Goal: Navigation & Orientation: Find specific page/section

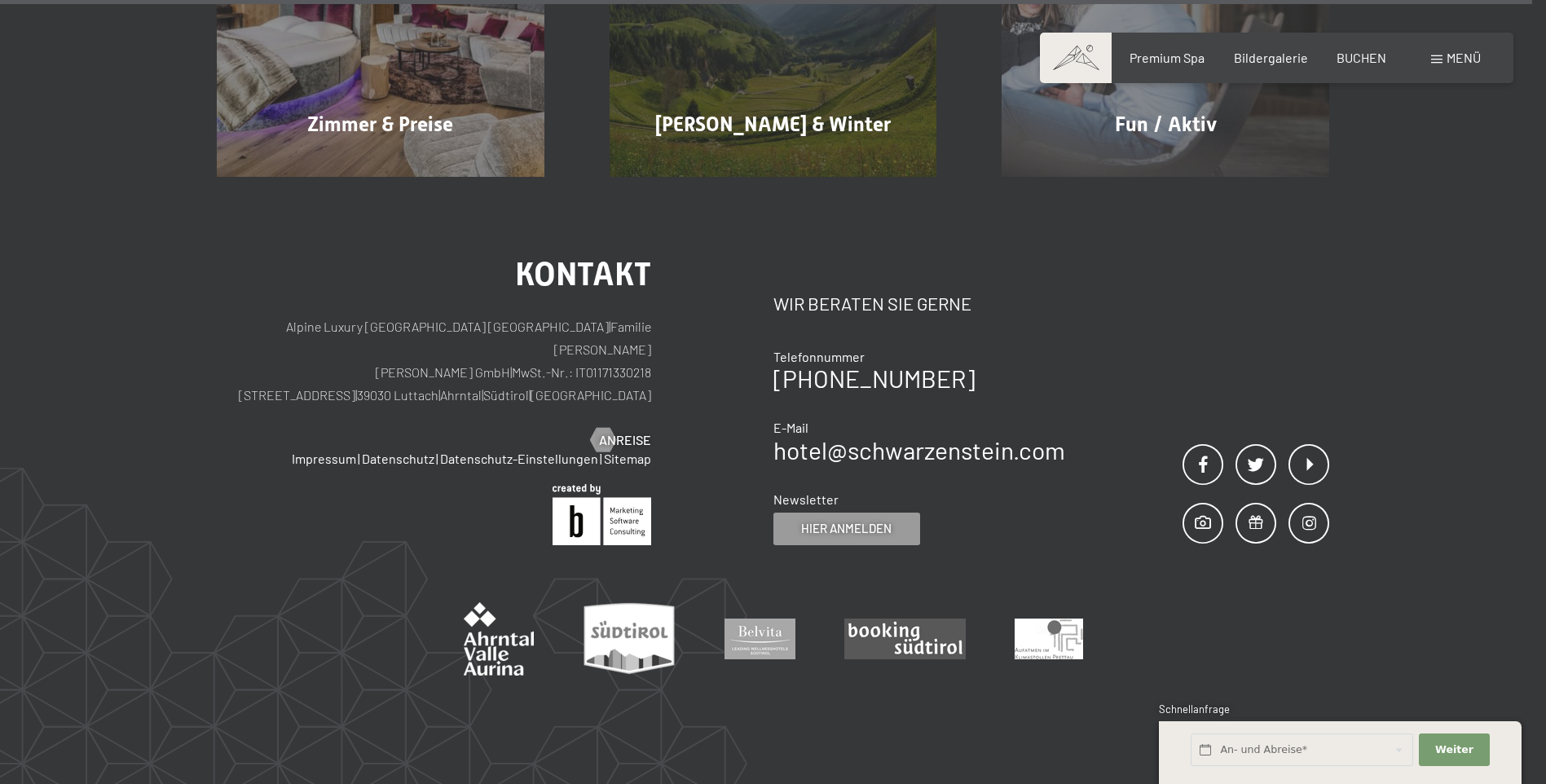
drag, startPoint x: 508, startPoint y: 297, endPoint x: 430, endPoint y: 301, distance: 78.1
click at [430, 315] on p "Alpine Luxury [GEOGRAPHIC_DATA] SCHWARZENSTEIN | Familie [PERSON_NAME] [PERSON_…" at bounding box center [434, 360] width 435 height 91
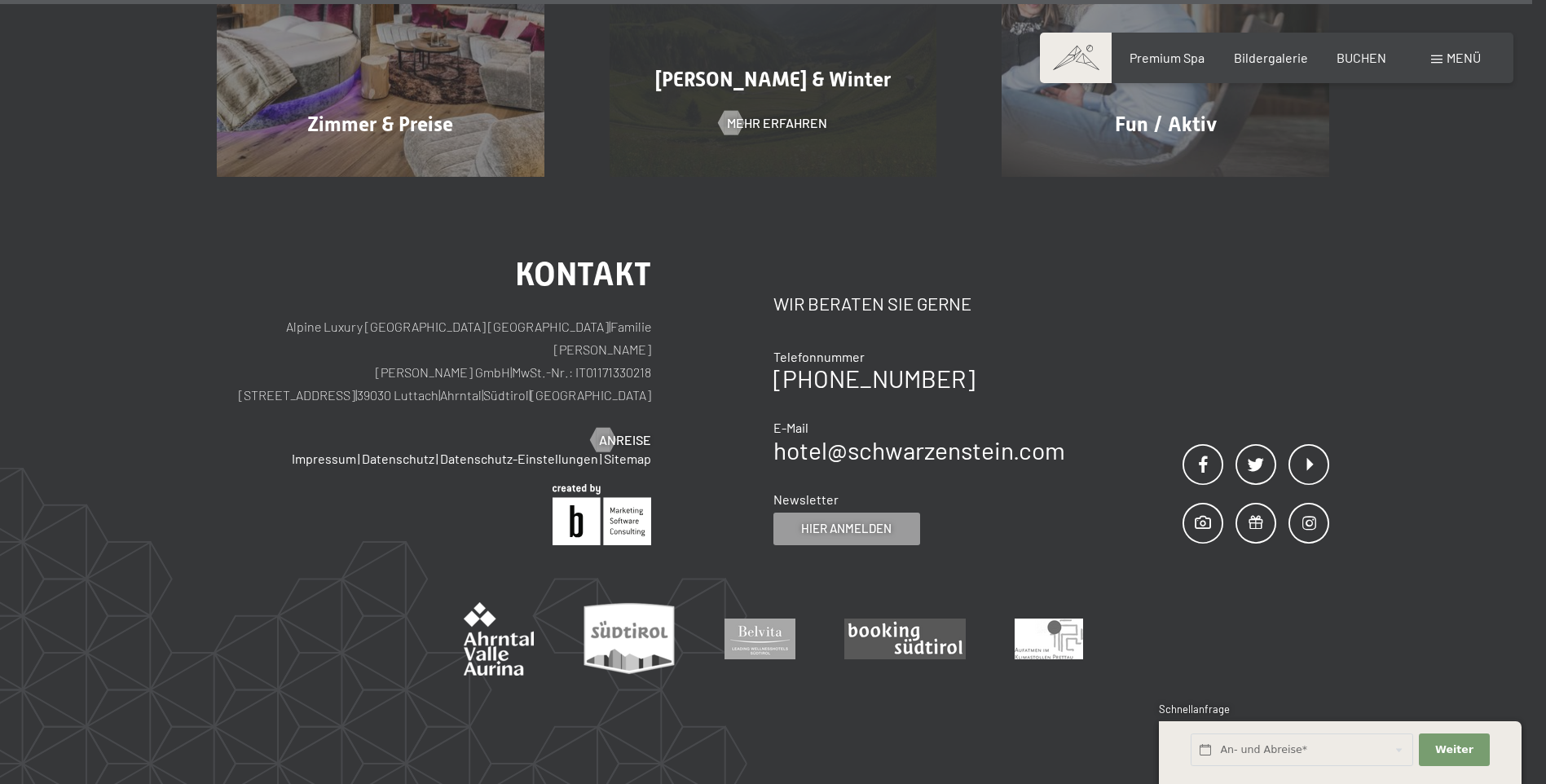
copy p "39030 Luttach"
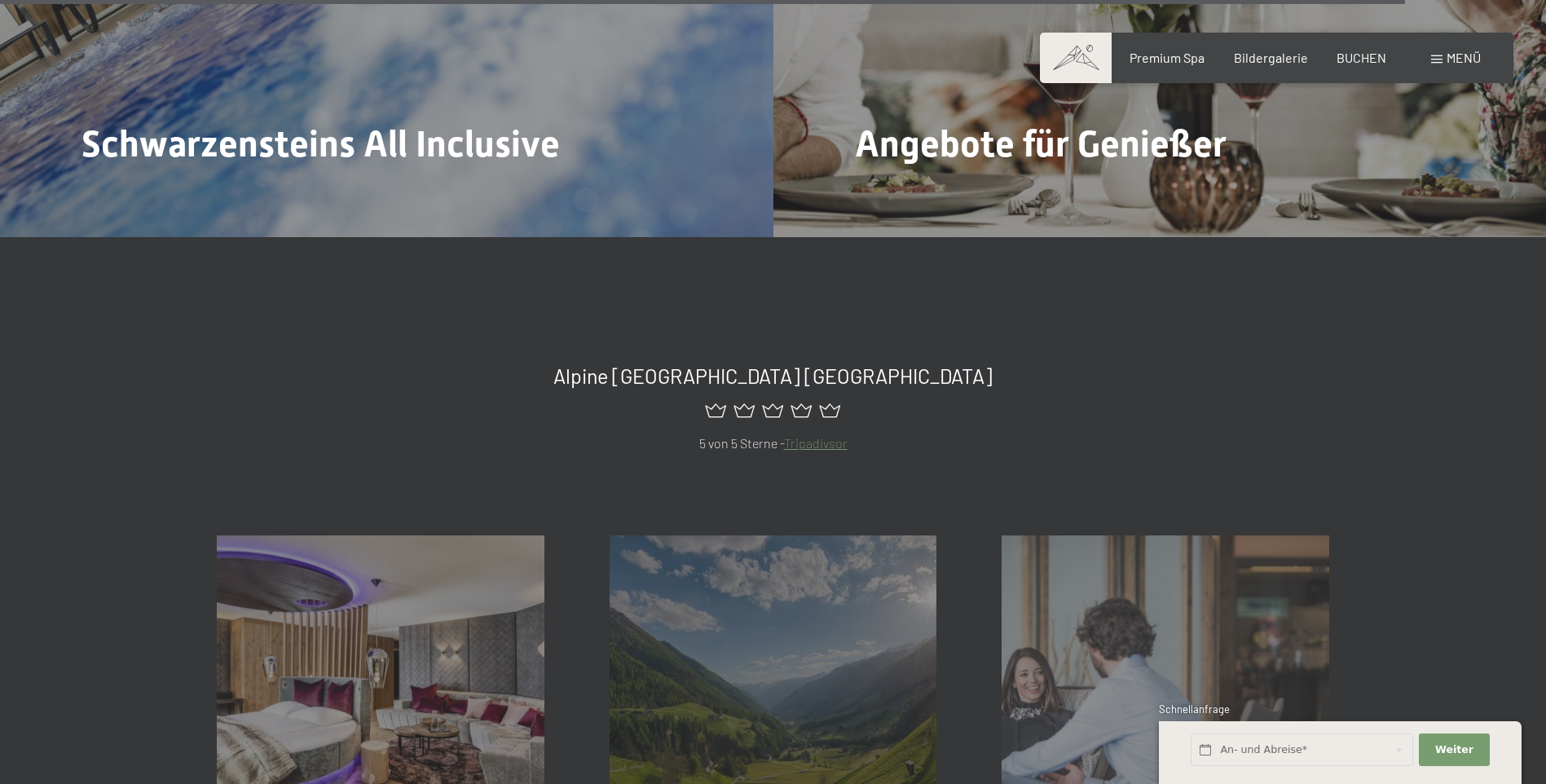
scroll to position [7556, 0]
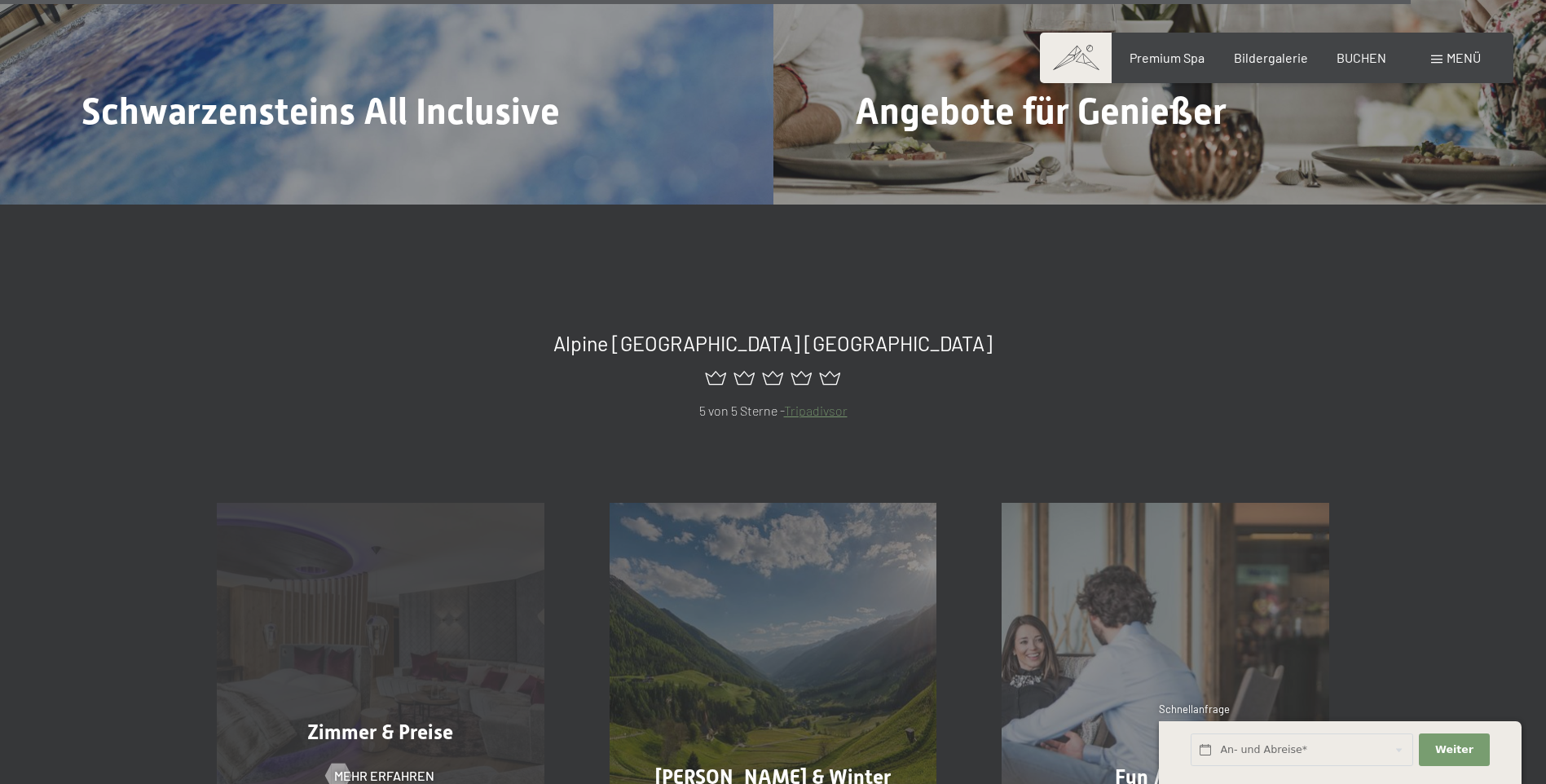
click at [374, 677] on div "Zimmer & Preise Mehr erfahren" at bounding box center [380, 666] width 393 height 327
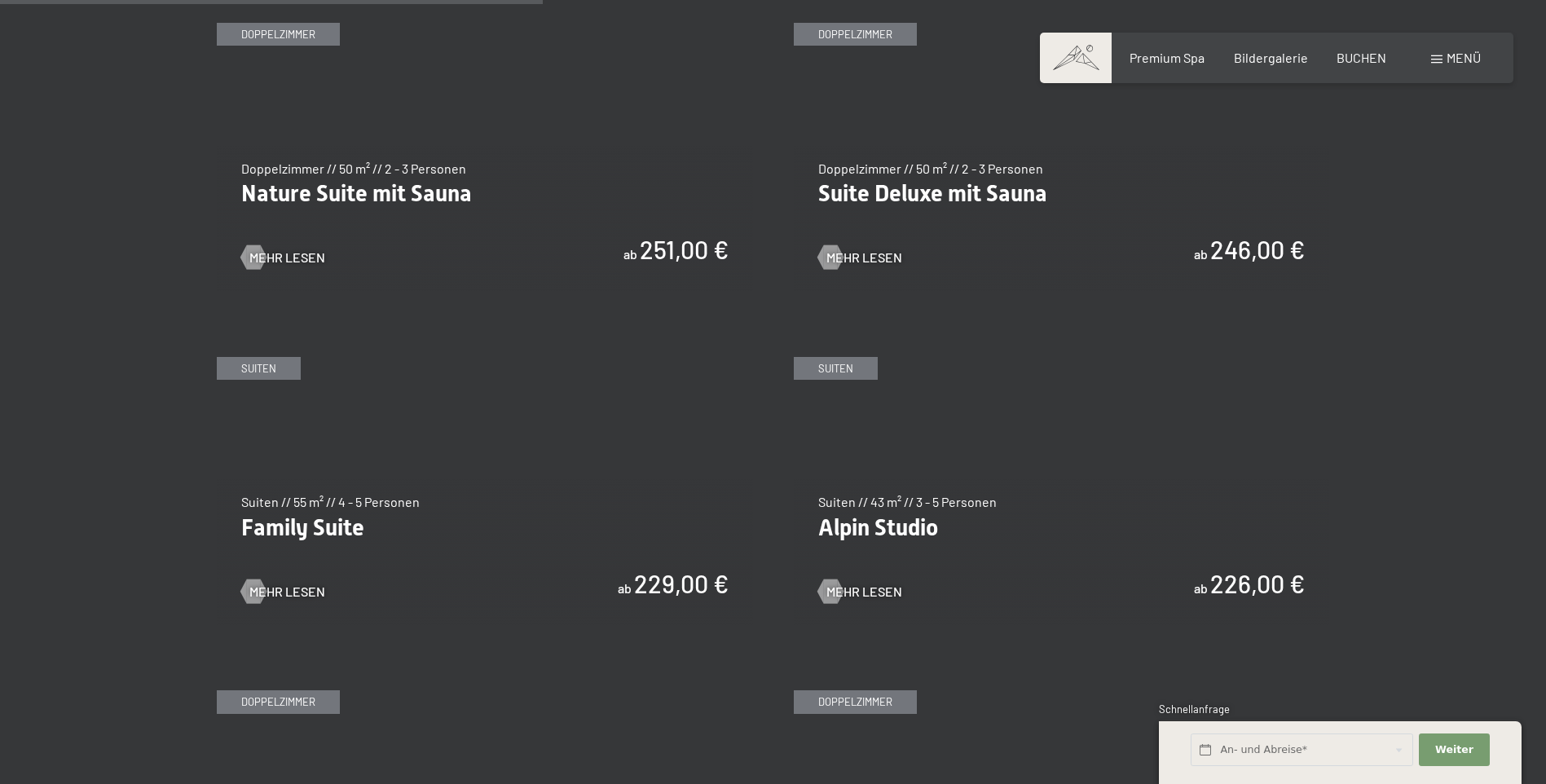
scroll to position [2447, 0]
